Goal: Task Accomplishment & Management: Complete application form

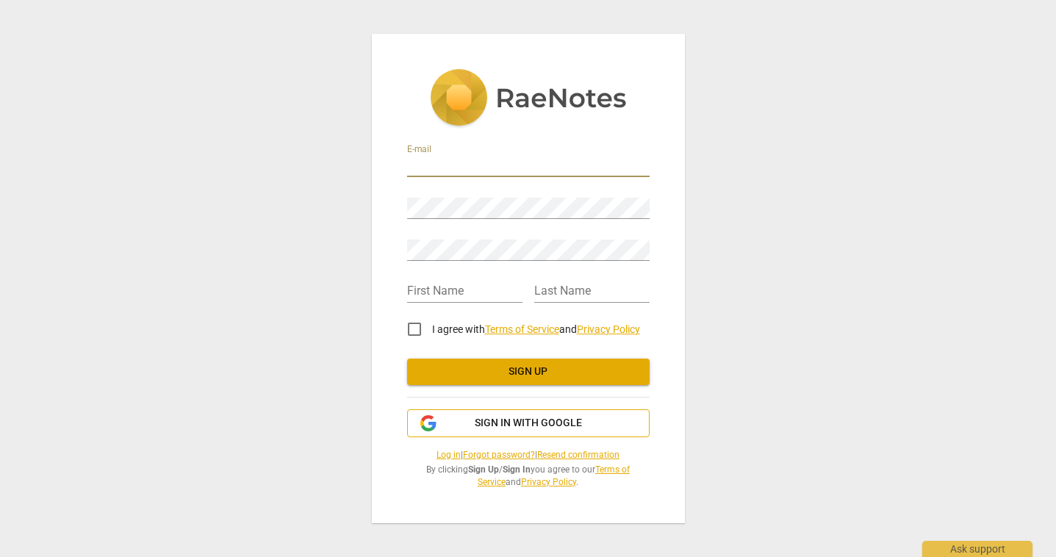
click at [536, 421] on span "Sign in with Google" at bounding box center [528, 423] width 107 height 15
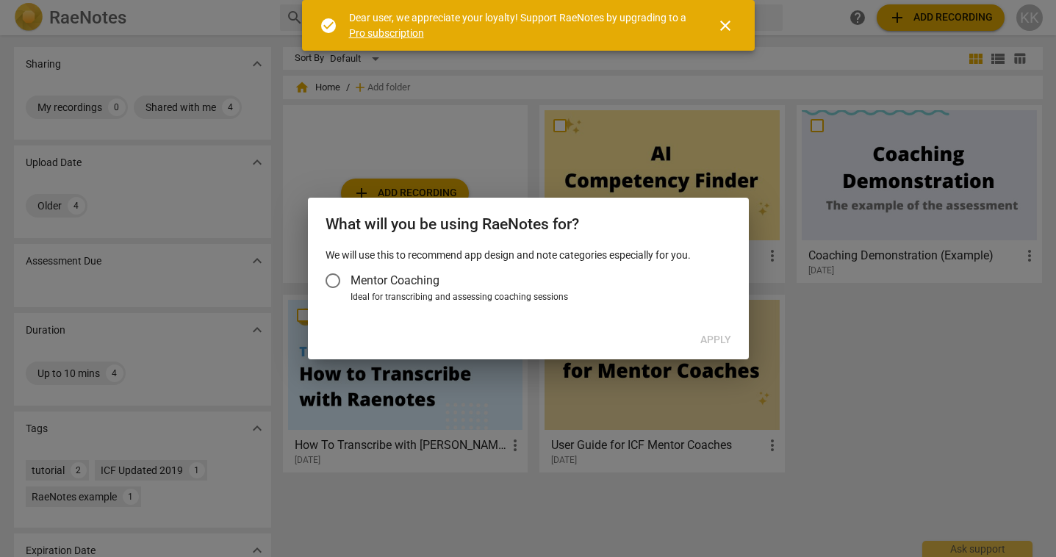
click at [335, 283] on input "Mentor Coaching" at bounding box center [332, 280] width 35 height 35
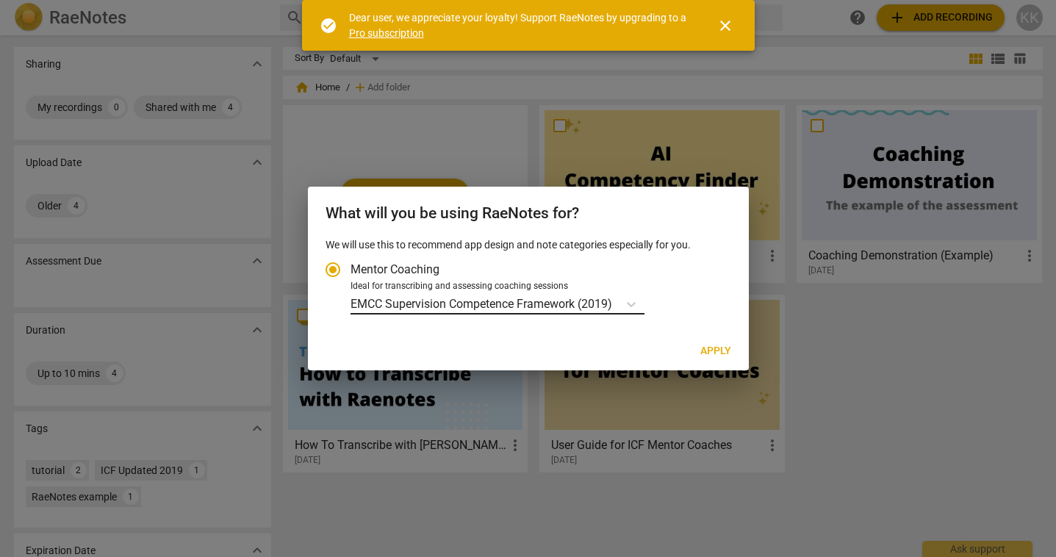
click at [610, 300] on p "EMCC Supervision Competence Framework (2019)" at bounding box center [481, 303] width 262 height 17
click at [0, 0] on input "Ideal for transcribing and assessing coaching sessions EMCC Supervision Compete…" at bounding box center [0, 0] width 0 height 0
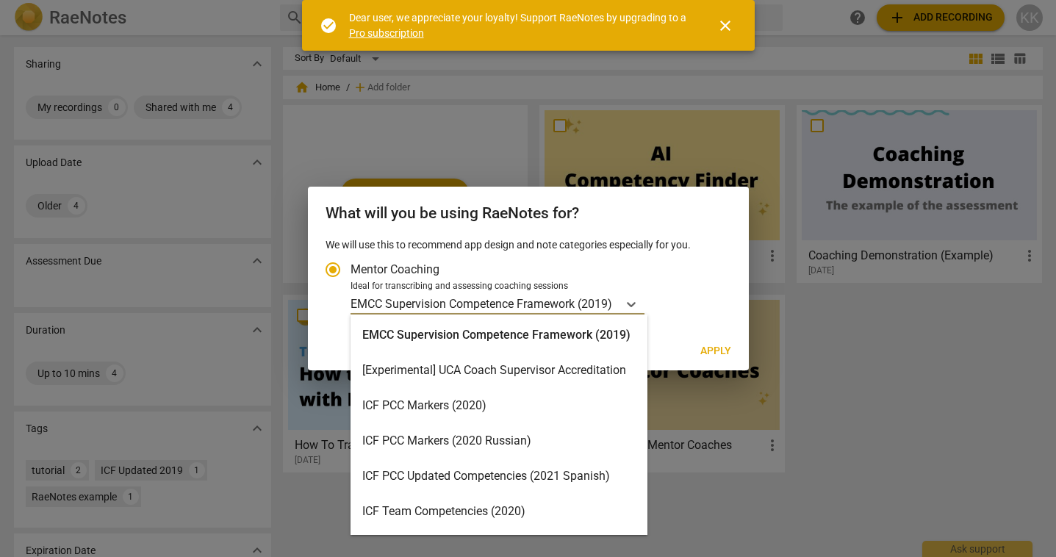
click at [469, 404] on div "ICF PCC Markers (2020)" at bounding box center [498, 405] width 297 height 35
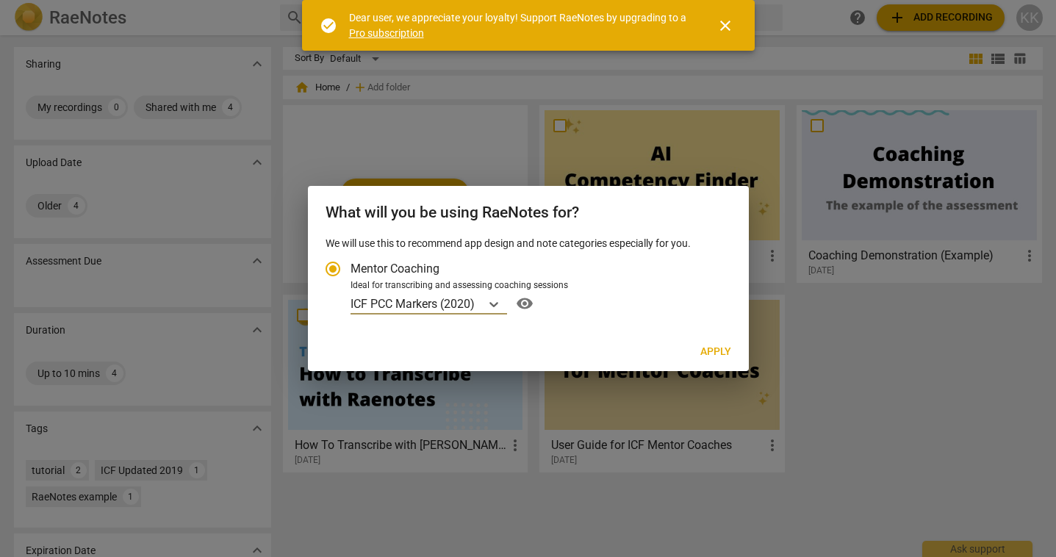
click at [719, 350] on span "Apply" at bounding box center [715, 352] width 31 height 15
radio input "false"
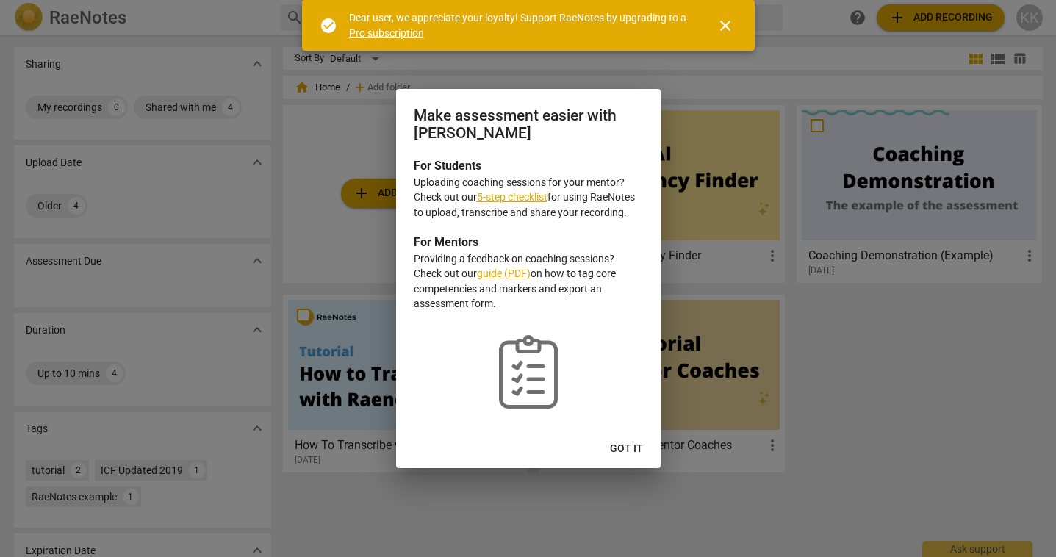
click at [633, 447] on span "Got it" at bounding box center [626, 448] width 33 height 15
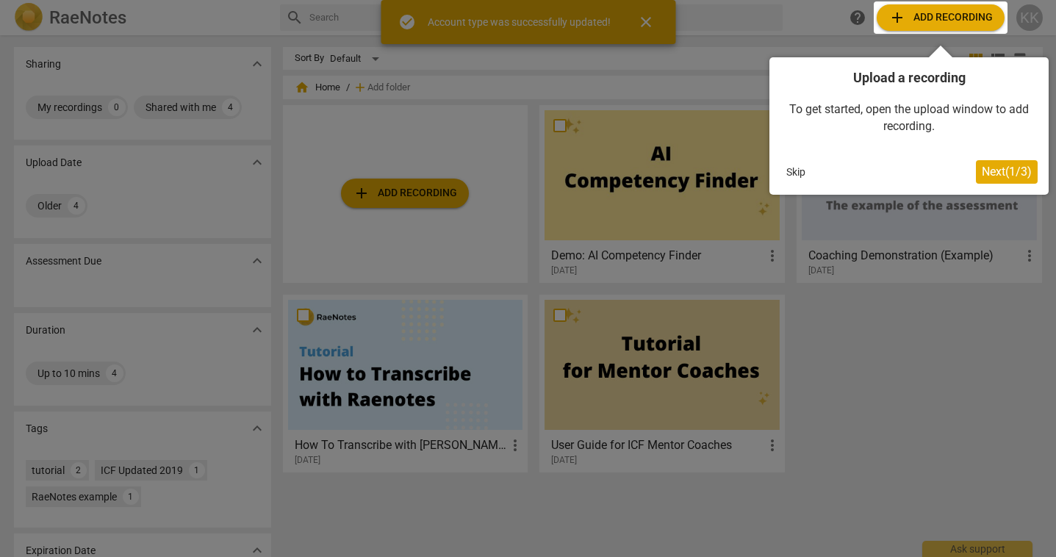
click at [1001, 173] on span "Next ( 1 / 3 )" at bounding box center [1006, 172] width 50 height 14
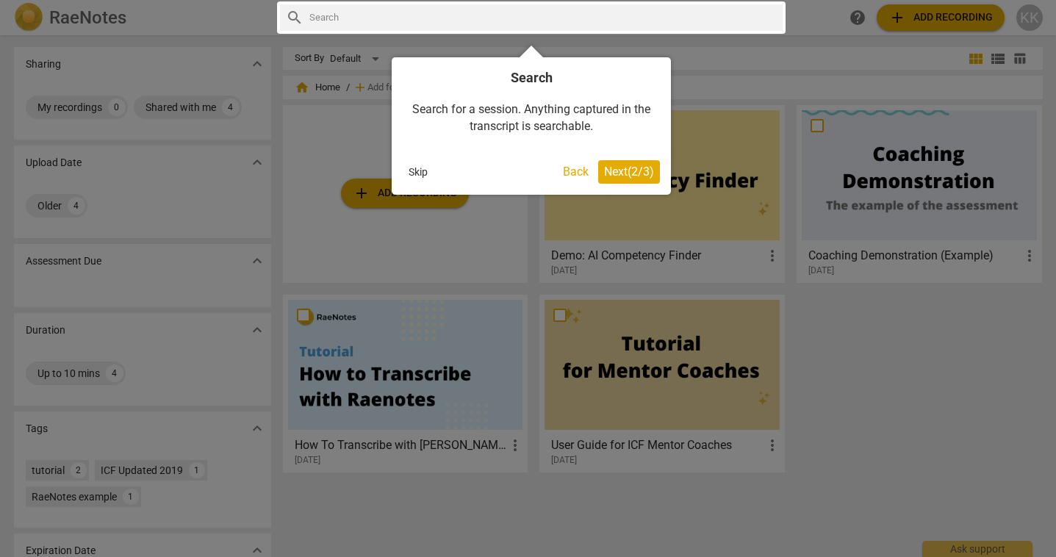
click at [621, 172] on span "Next ( 2 / 3 )" at bounding box center [629, 172] width 50 height 14
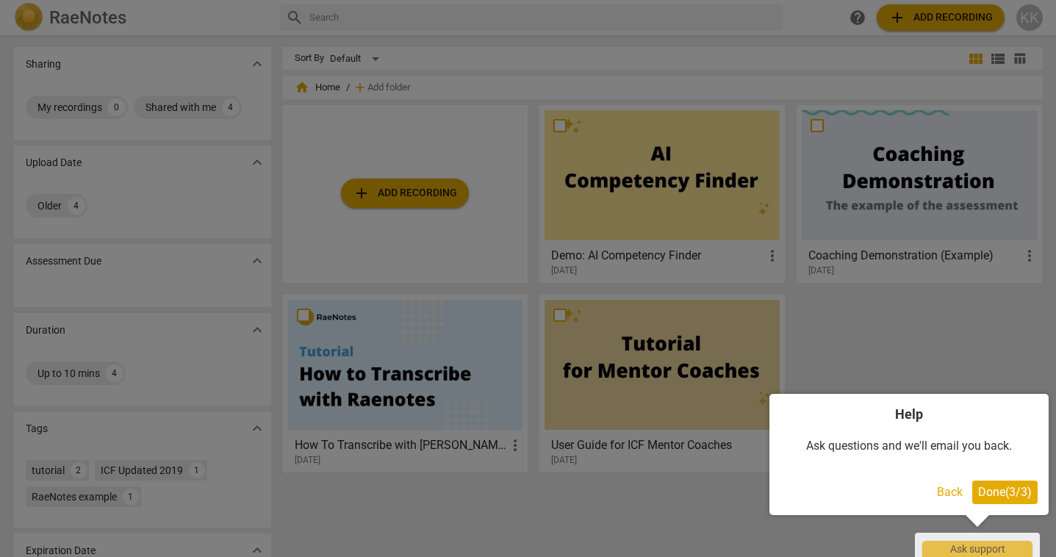
click at [1013, 494] on span "Done ( 3 / 3 )" at bounding box center [1005, 492] width 54 height 14
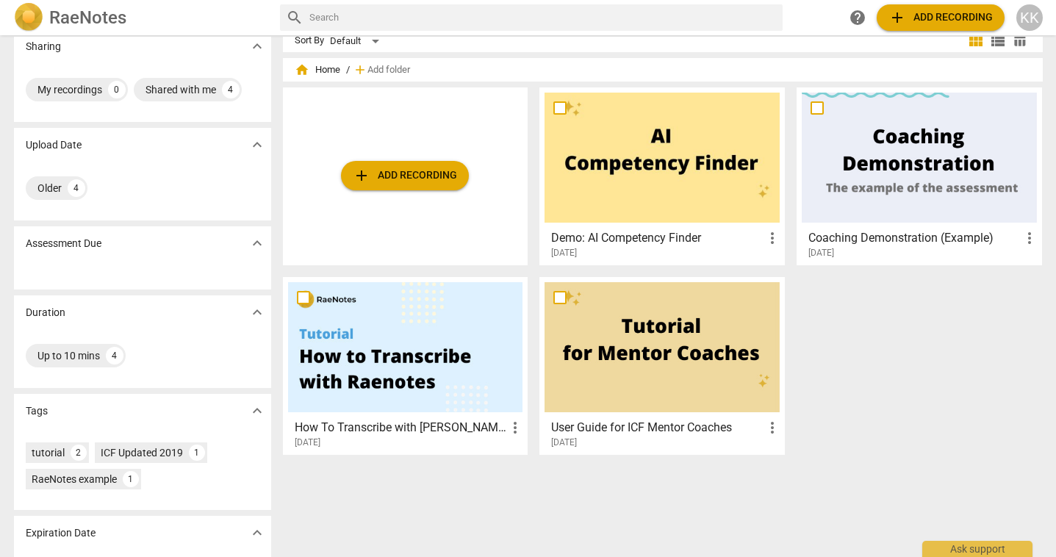
scroll to position [17, 0]
